Goal: Task Accomplishment & Management: Use online tool/utility

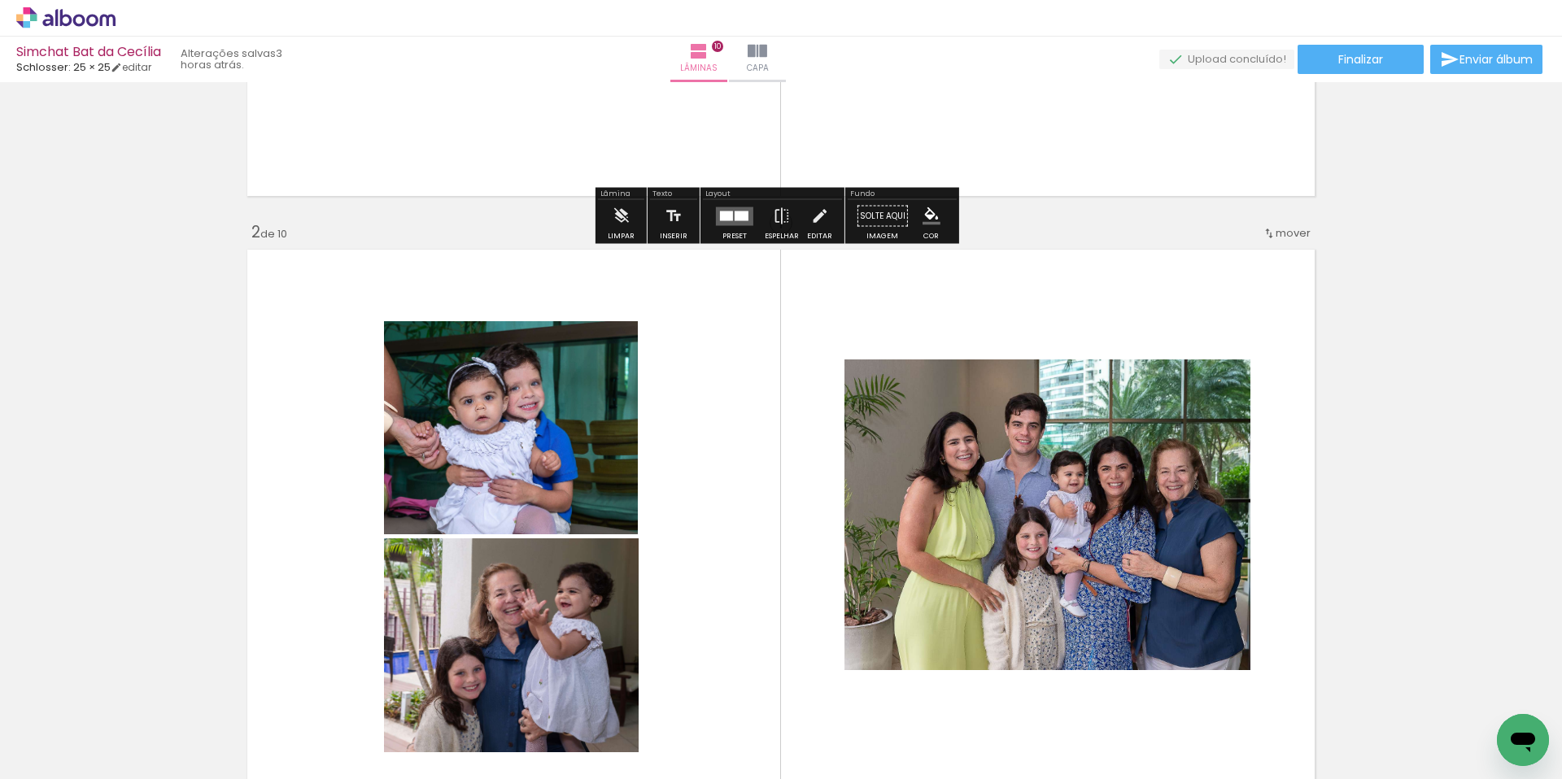
scroll to position [640, 0]
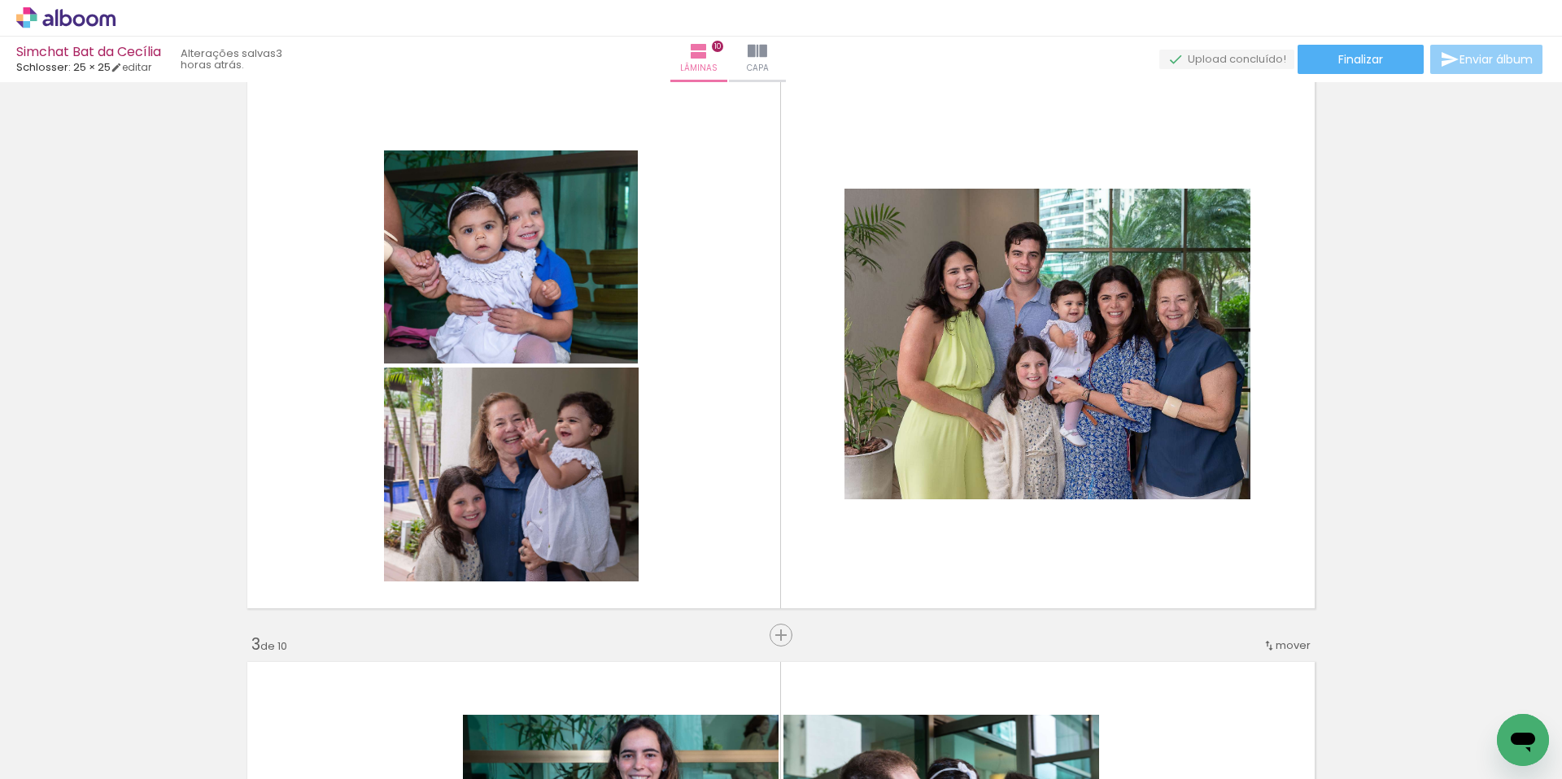
click at [1488, 54] on span "Enviar álbum" at bounding box center [1495, 59] width 73 height 11
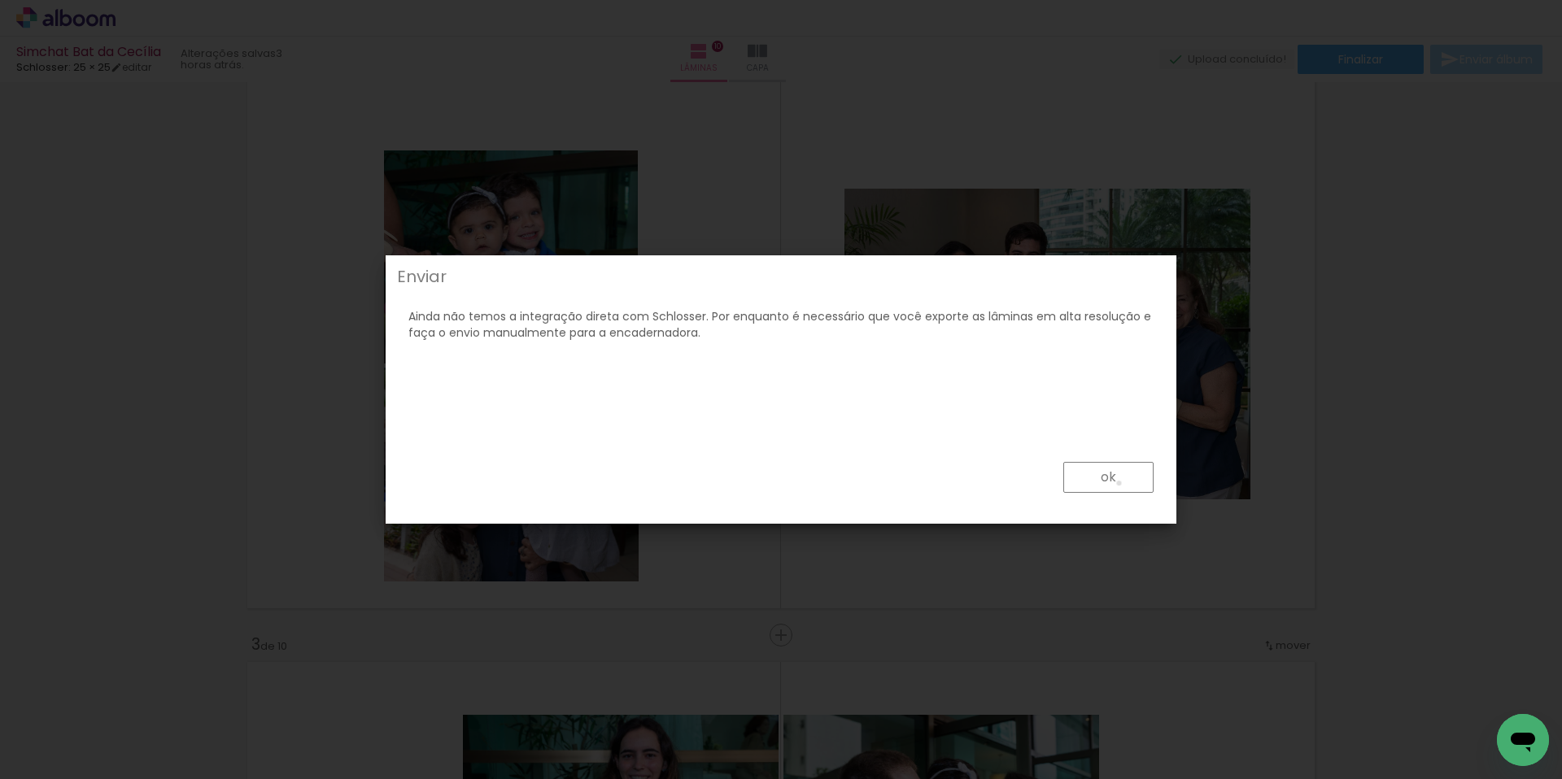
click at [1119, 483] on paper-button "ok" at bounding box center [1108, 477] width 90 height 31
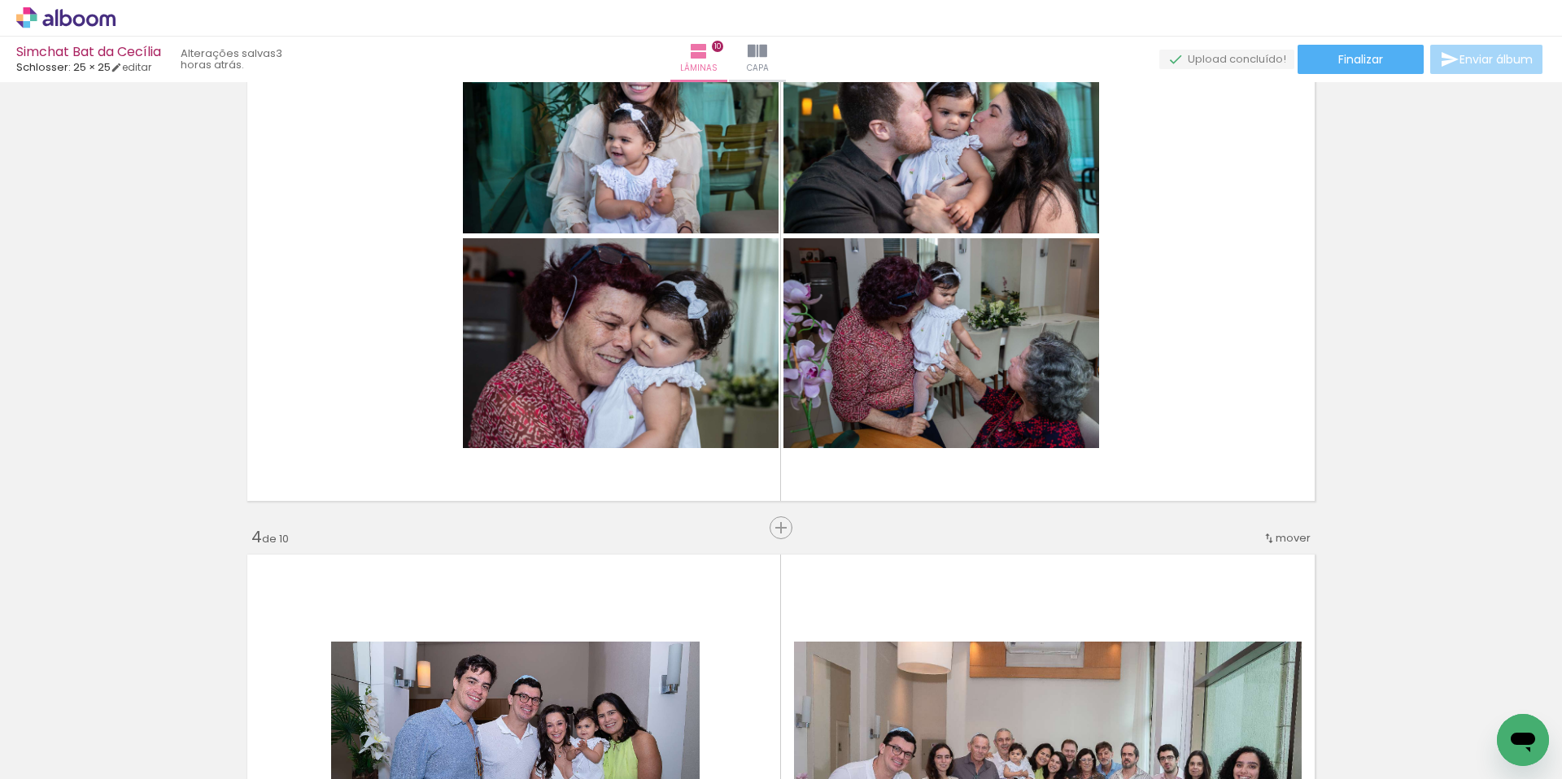
scroll to position [584, 0]
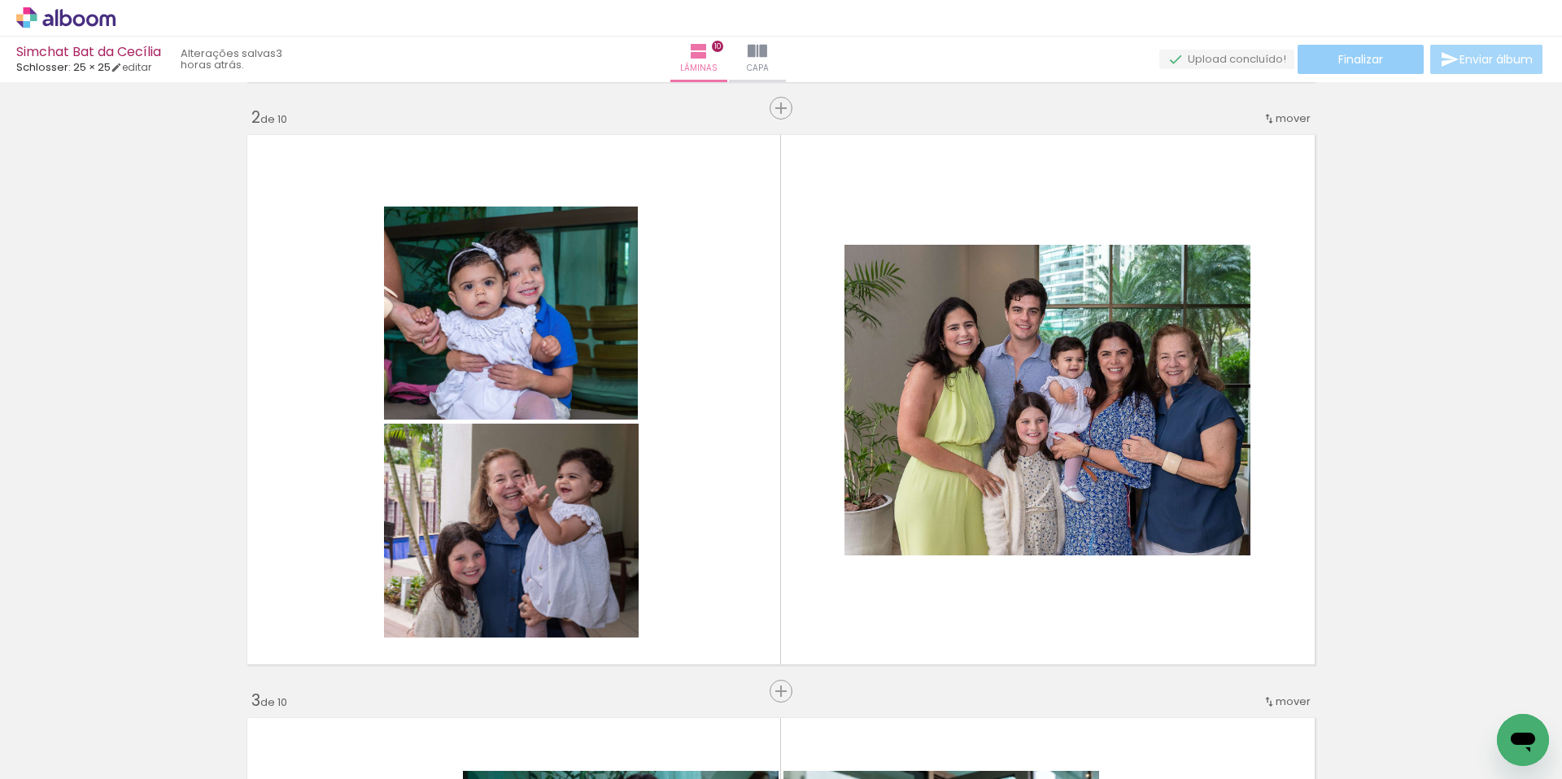
click at [1356, 58] on span "Finalizar" at bounding box center [1360, 59] width 45 height 11
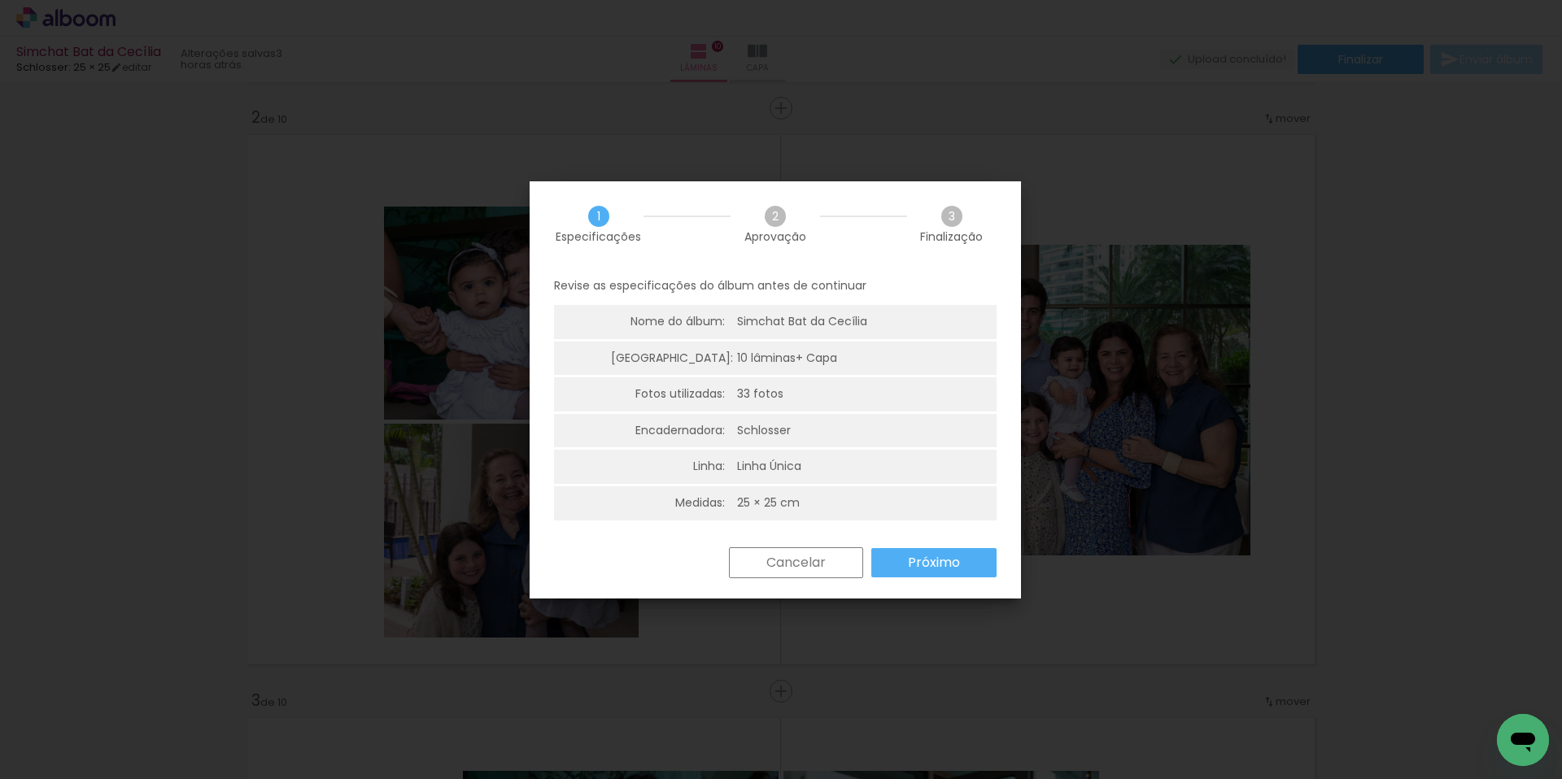
click at [0, 0] on slot "Próximo" at bounding box center [0, 0] width 0 height 0
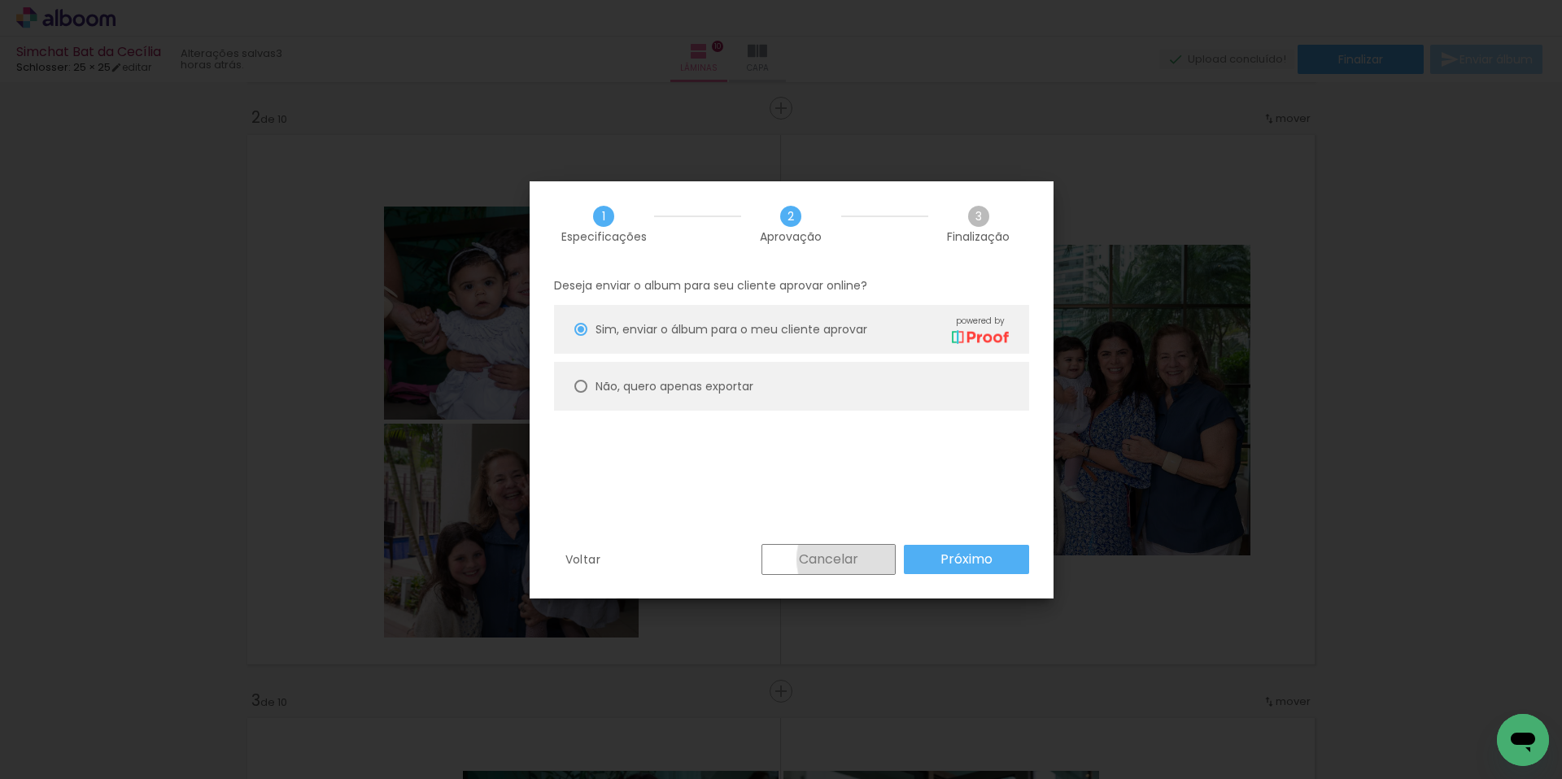
click at [868, 560] on paper-button "Cancelar" at bounding box center [828, 559] width 134 height 31
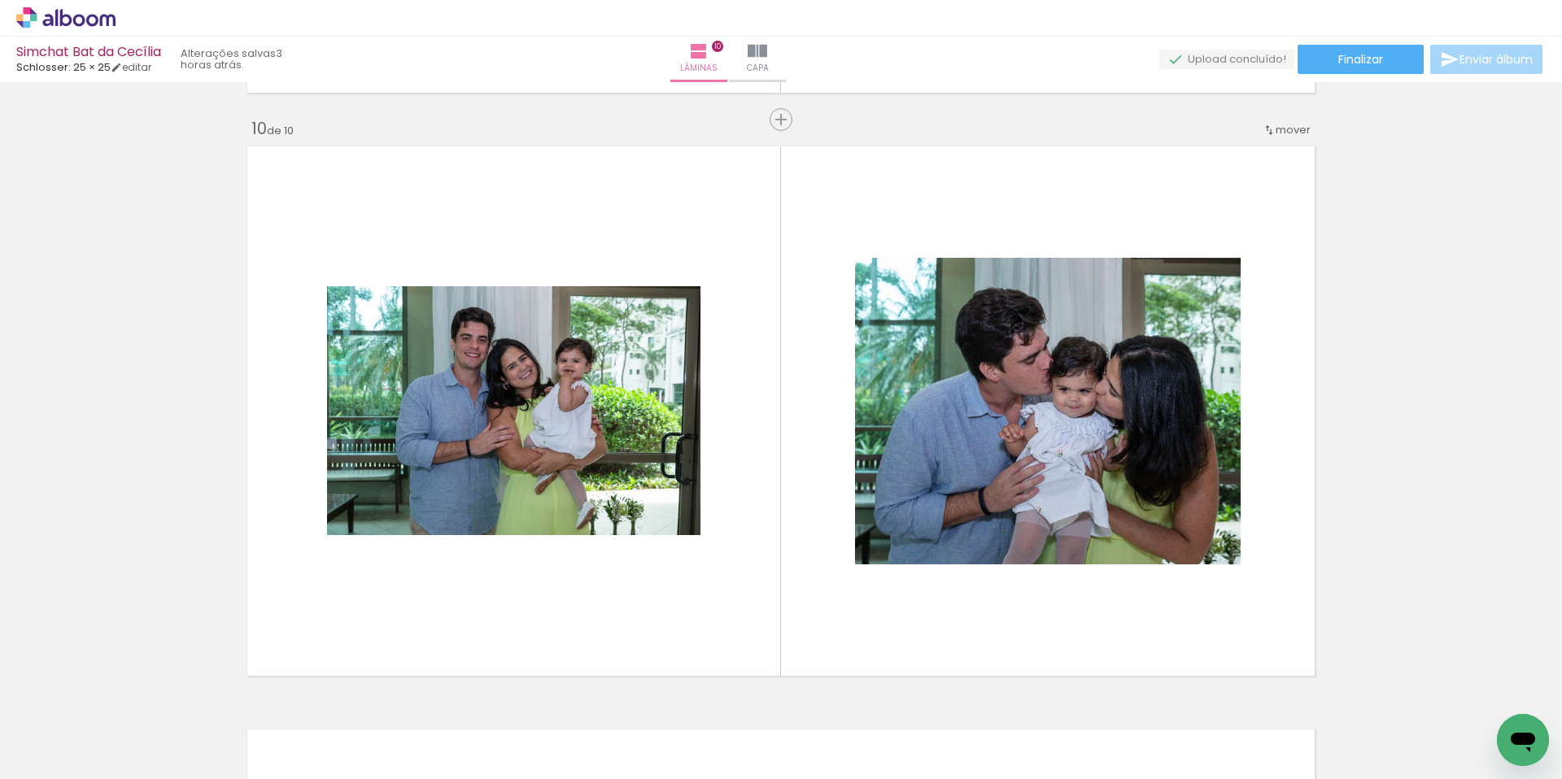
scroll to position [5200, 0]
